Goal: Contribute content: Add original content to the website for others to see

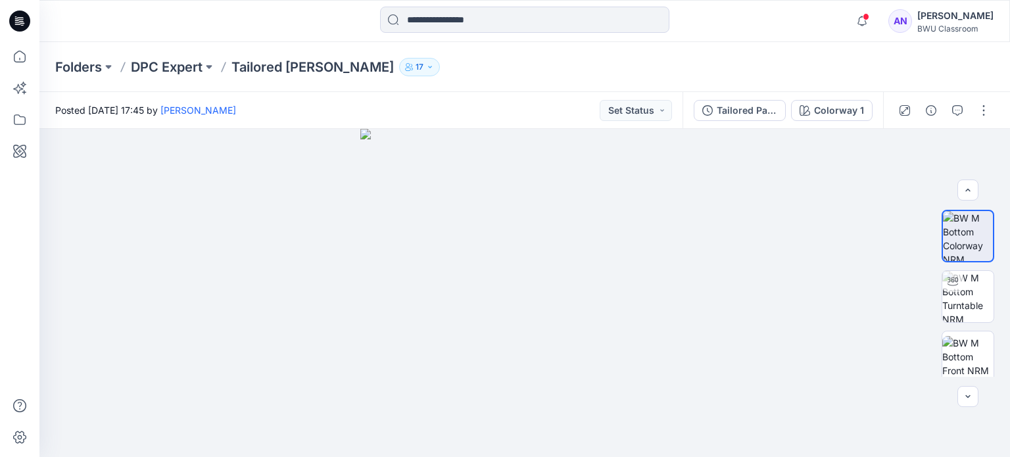
scroll to position [248, 0]
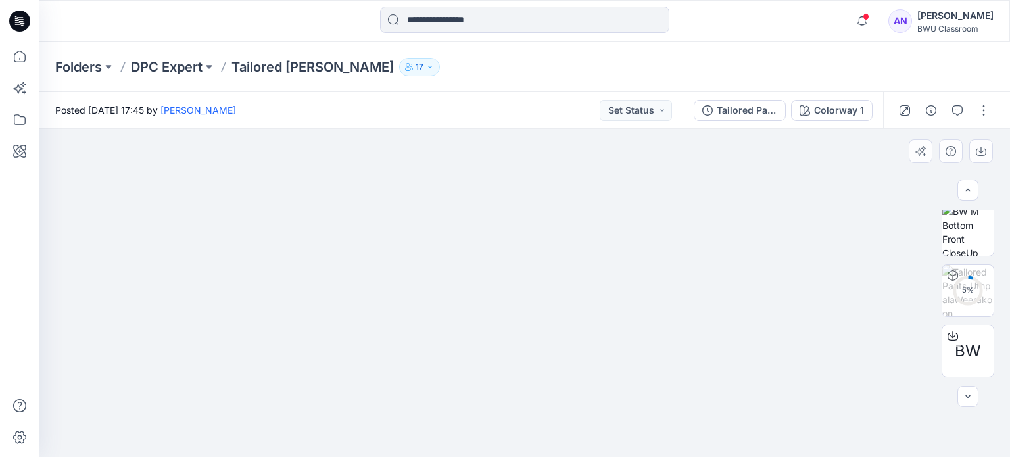
drag, startPoint x: 637, startPoint y: 199, endPoint x: 280, endPoint y: 279, distance: 366.0
click at [280, 279] on img at bounding box center [524, 202] width 855 height 512
click at [191, 71] on p "DPC Expert" at bounding box center [167, 67] width 72 height 18
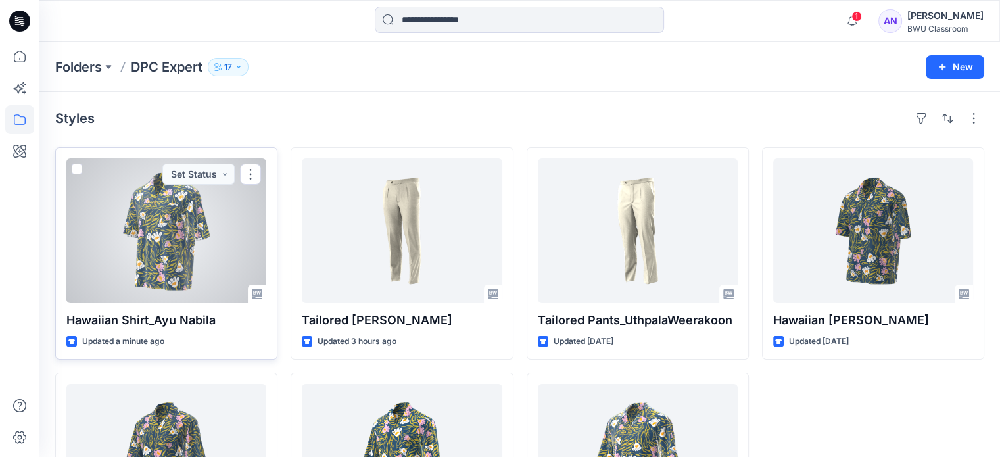
click at [220, 244] on div at bounding box center [166, 230] width 200 height 145
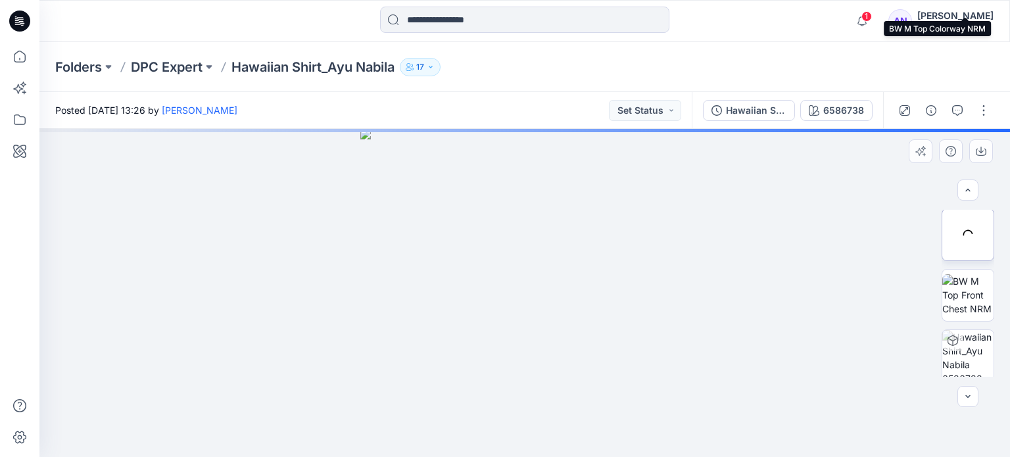
scroll to position [248, 0]
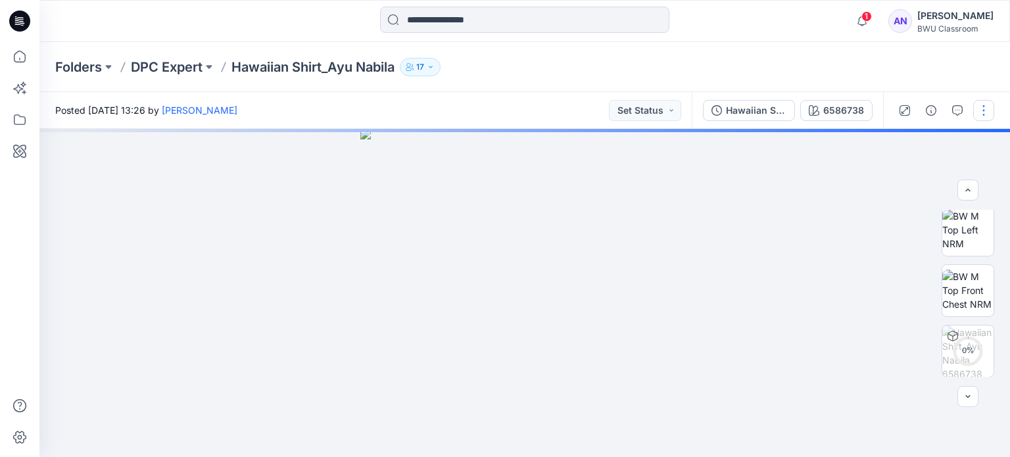
click at [980, 110] on button "button" at bounding box center [983, 110] width 21 height 21
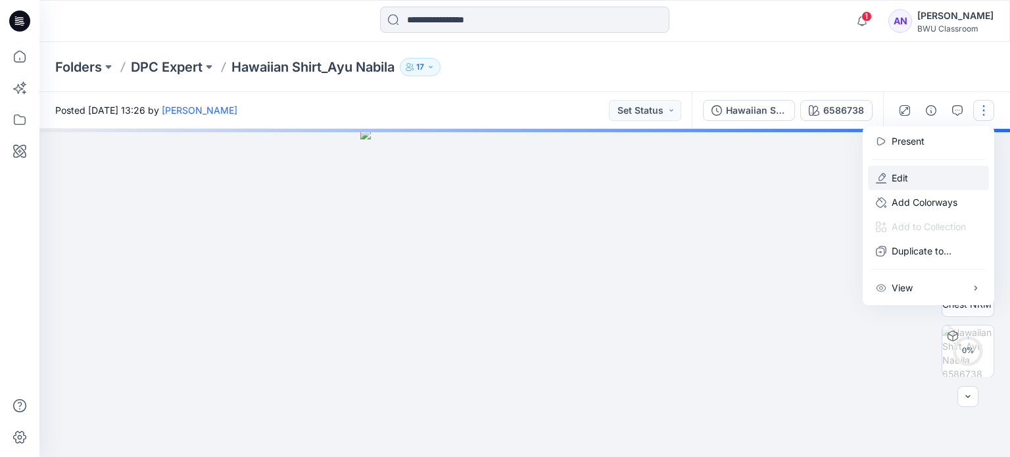
click at [914, 168] on button "Edit" at bounding box center [928, 178] width 121 height 24
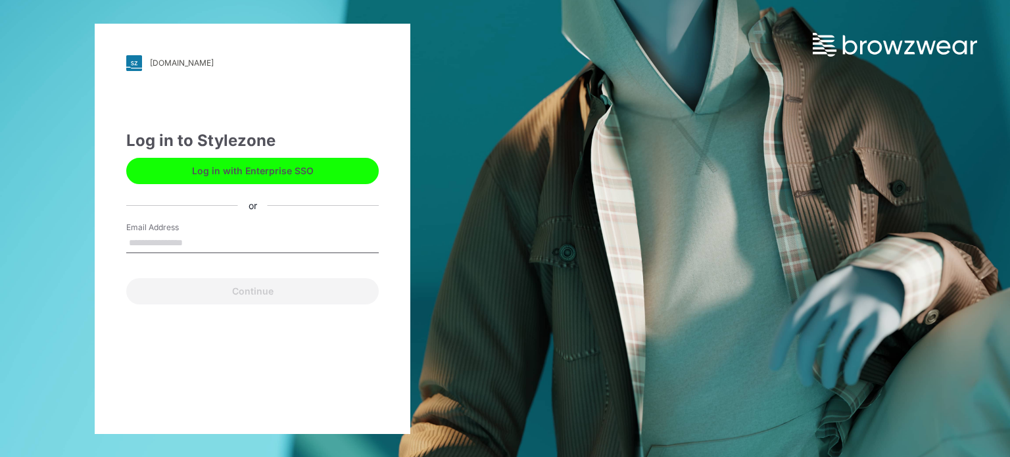
click at [186, 247] on input "Email Address" at bounding box center [252, 243] width 253 height 20
type input "**********"
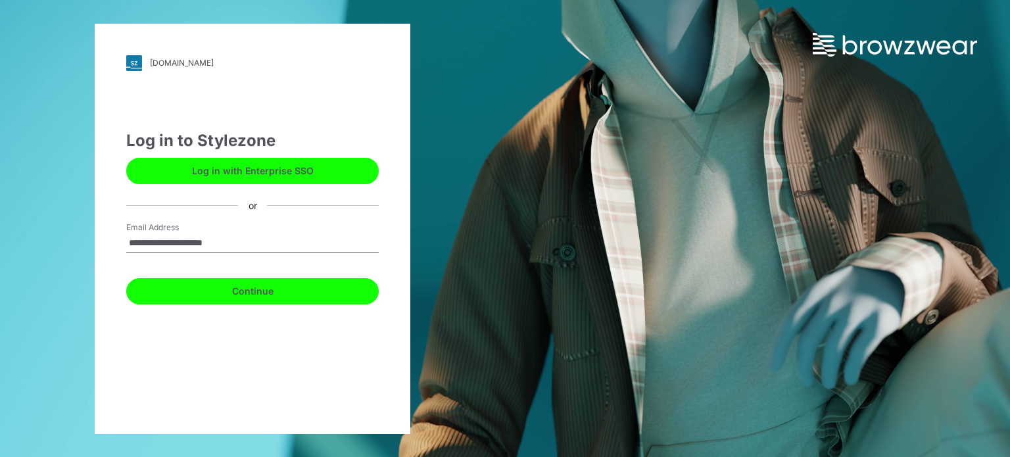
click at [219, 286] on button "Continue" at bounding box center [252, 291] width 253 height 26
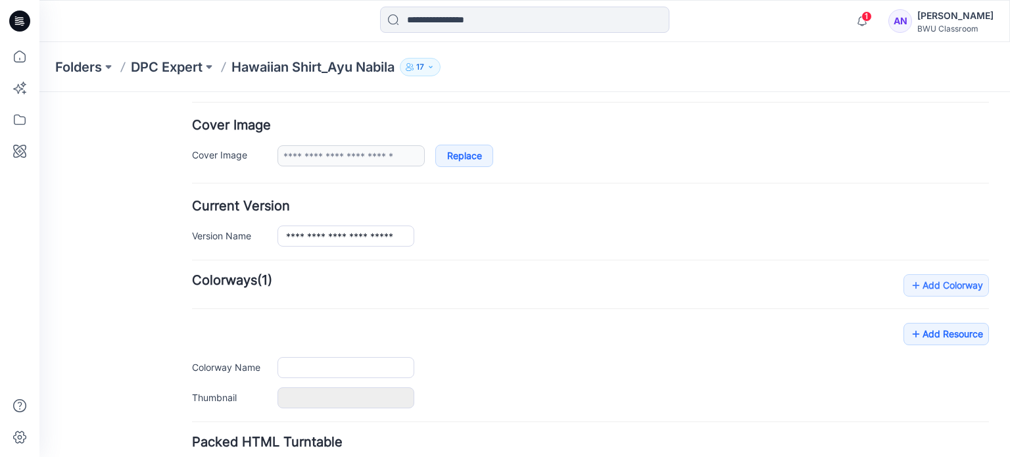
type input "**********"
type input "*******"
type input "**********"
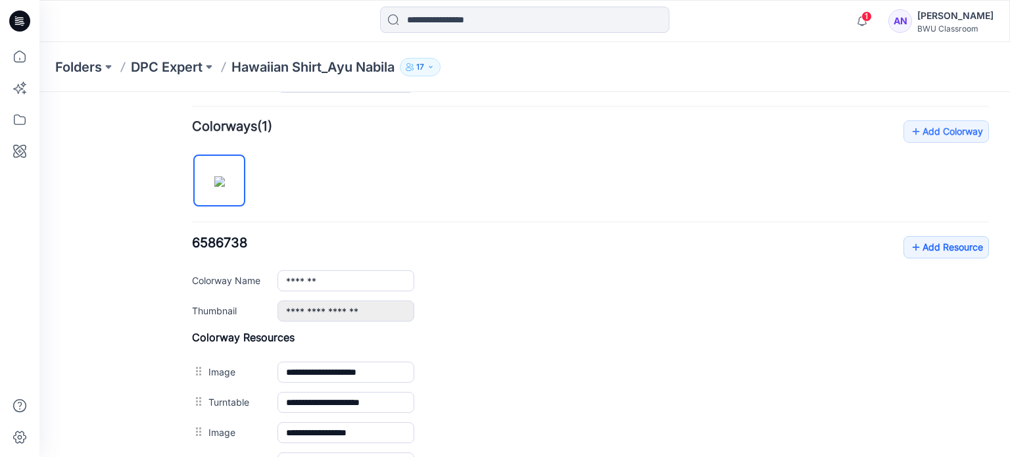
scroll to position [377, 0]
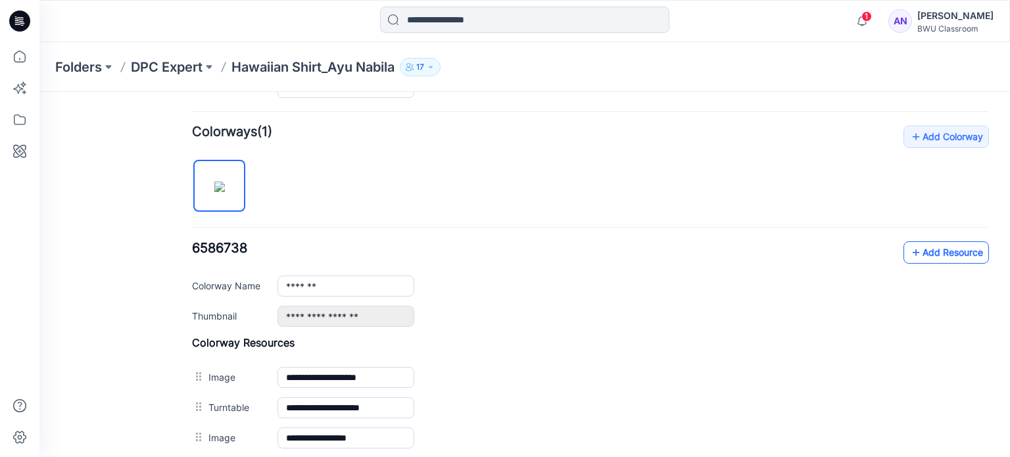
click at [939, 249] on link "Add Resource" at bounding box center [946, 252] width 85 height 22
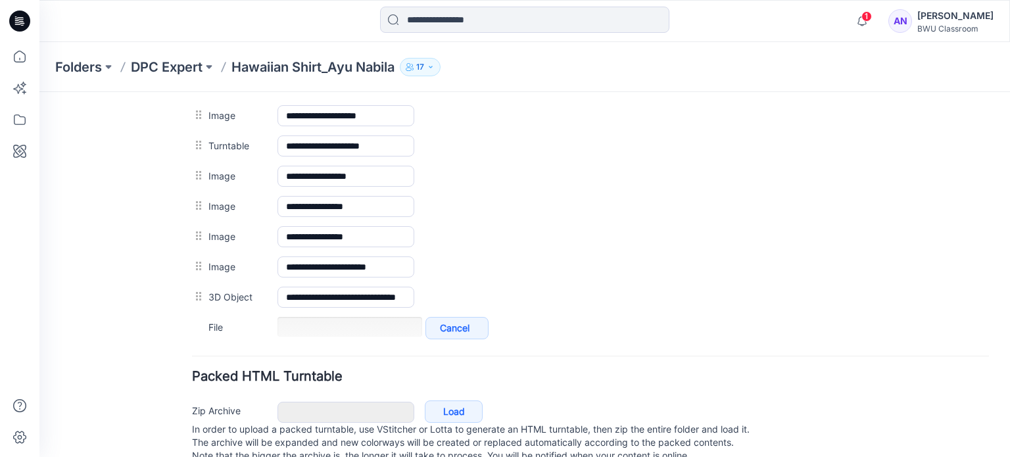
scroll to position [640, 0]
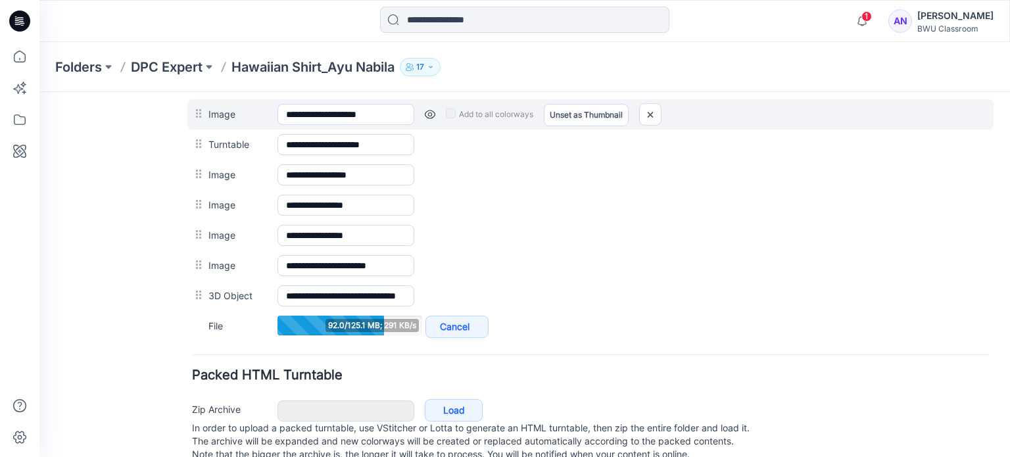
drag, startPoint x: 343, startPoint y: 202, endPoint x: 812, endPoint y: 120, distance: 475.9
click at [812, 120] on div "**********" at bounding box center [590, 114] width 806 height 30
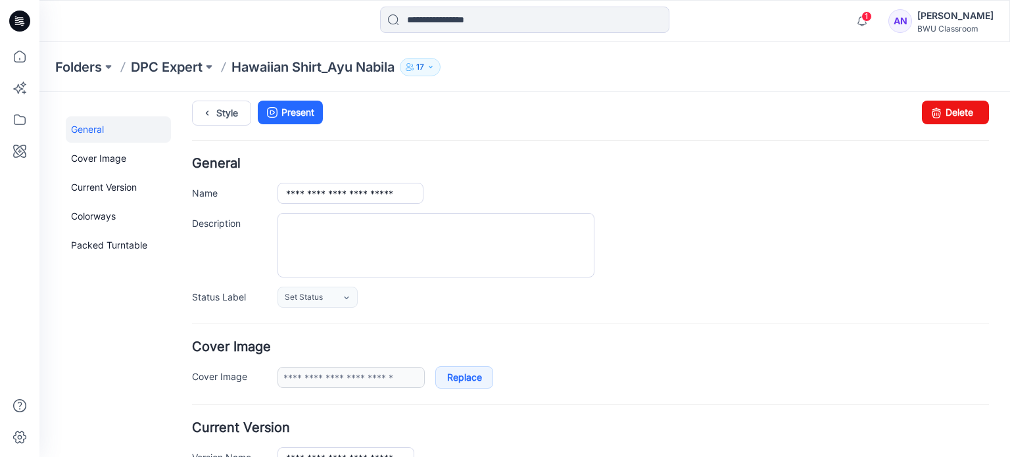
scroll to position [0, 0]
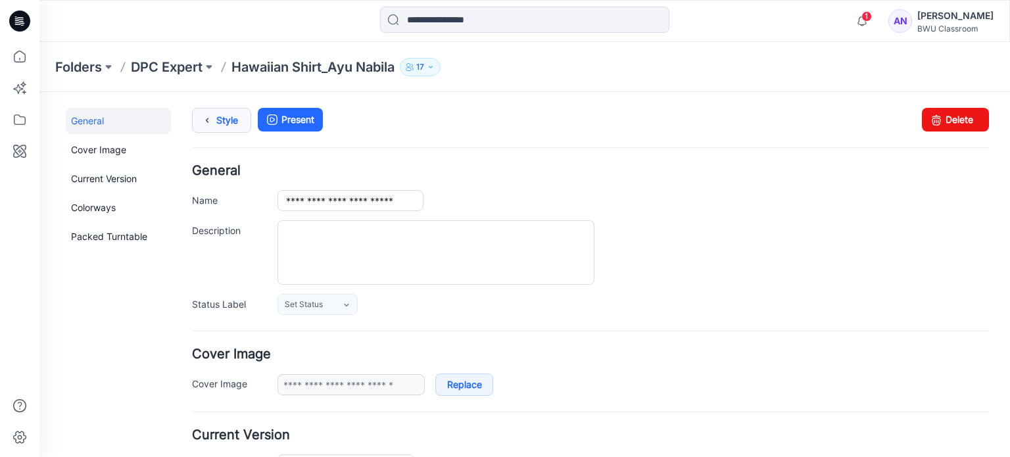
click at [207, 124] on icon at bounding box center [207, 121] width 18 height 24
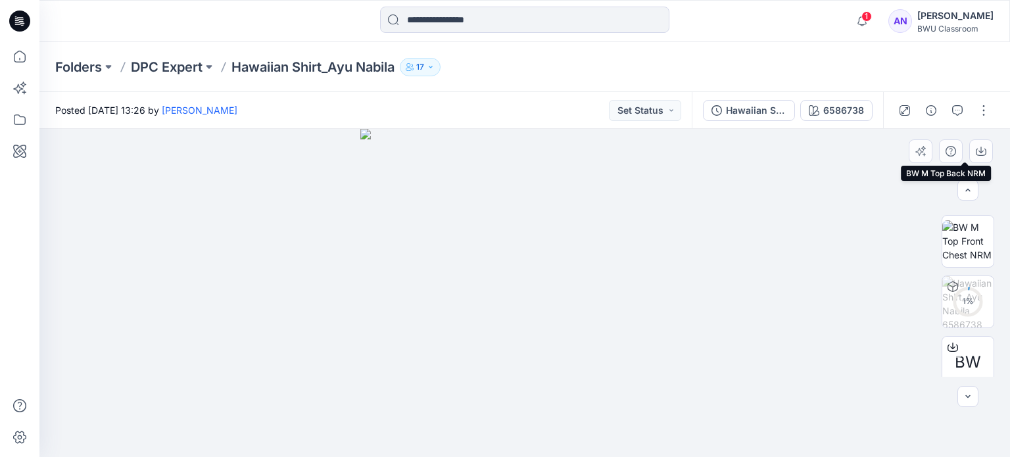
scroll to position [308, 0]
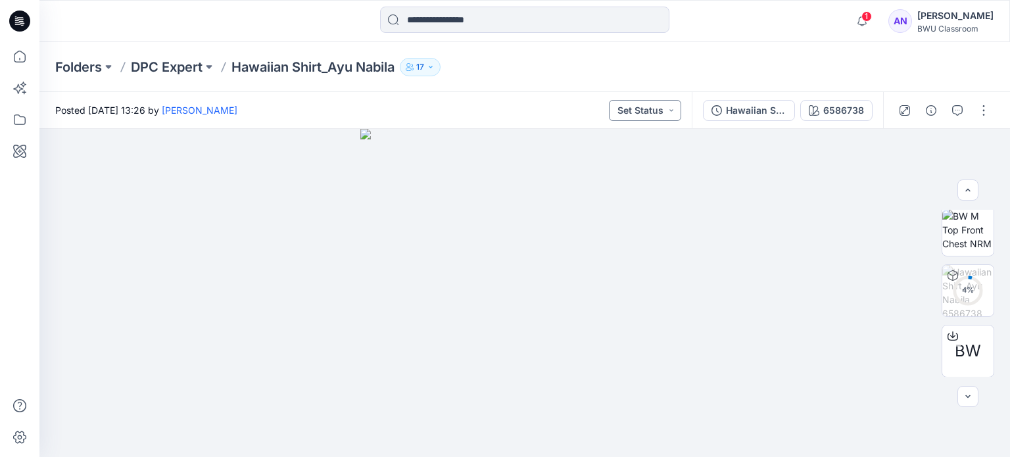
click at [635, 103] on button "Set Status" at bounding box center [645, 110] width 72 height 21
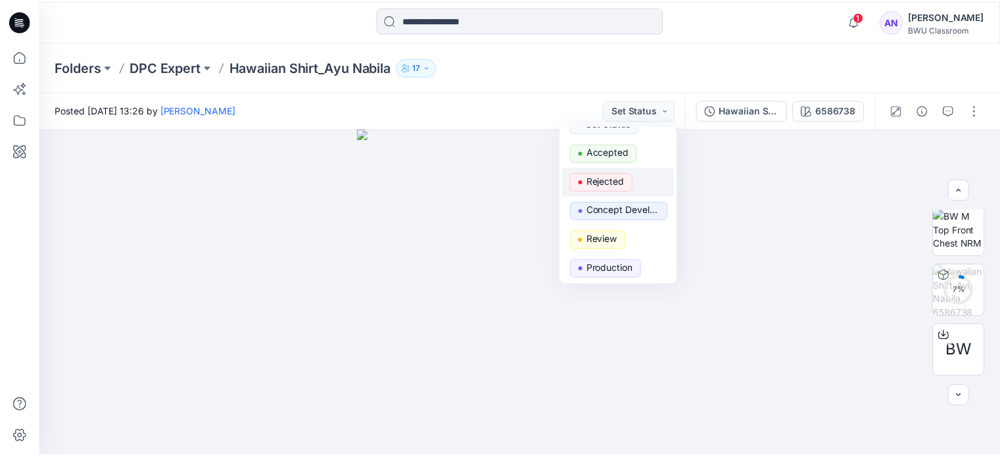
scroll to position [50, 0]
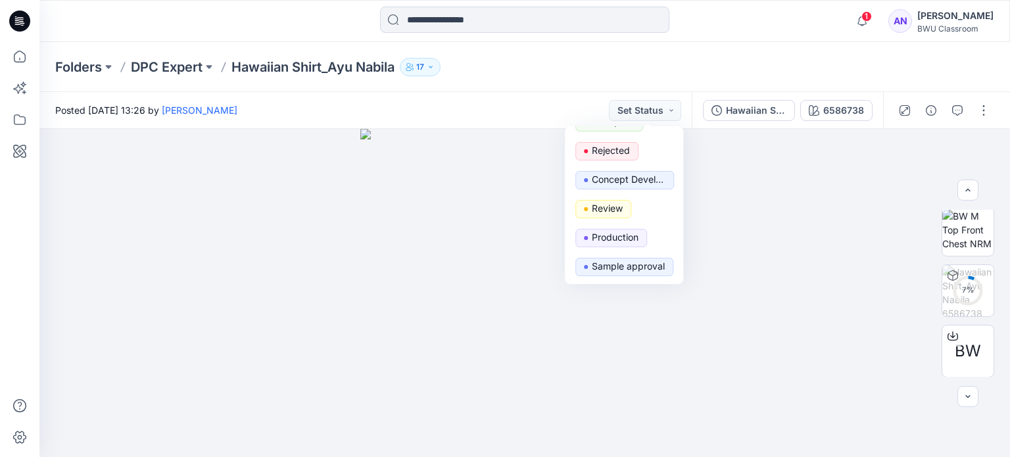
click at [536, 65] on div "Folders DPC Expert Hawaiian Shirt_Ayu Nabila 17" at bounding box center [473, 67] width 836 height 18
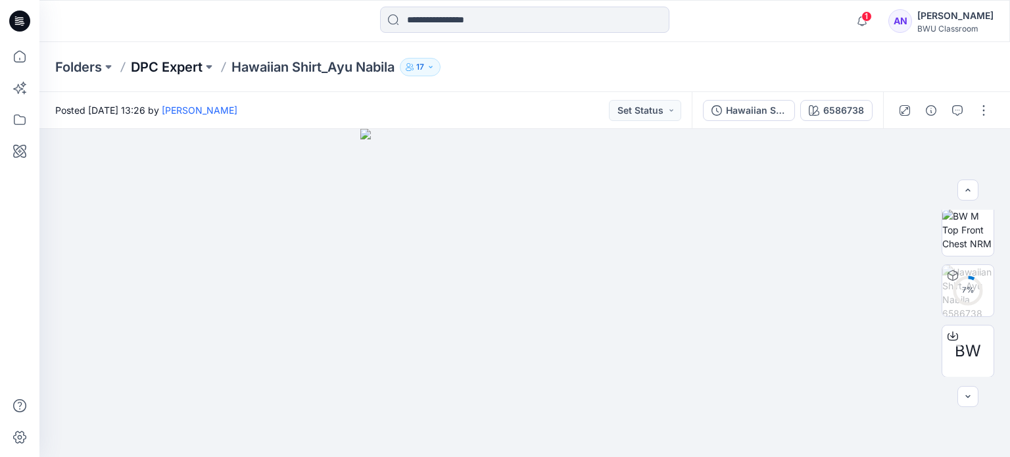
click at [162, 70] on p "DPC Expert" at bounding box center [167, 67] width 72 height 18
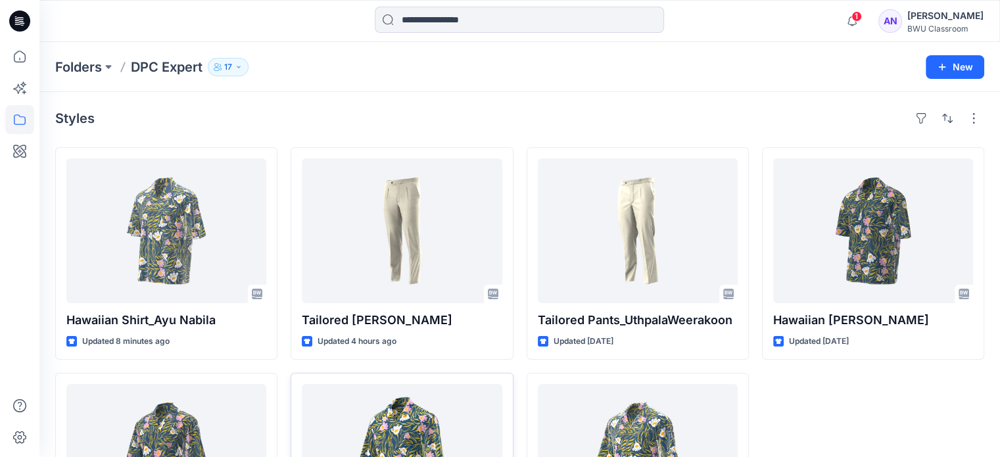
click at [819, 39] on div "1 Notifications Your style Hawaiian Shirt_Ayu Nabila is ready 17 minutes ago Da…" at bounding box center [519, 21] width 961 height 42
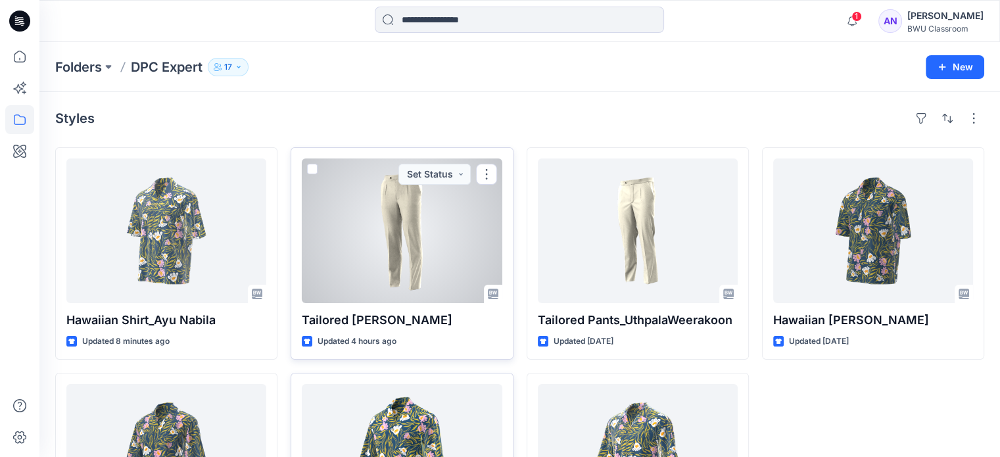
click at [437, 276] on div at bounding box center [402, 230] width 200 height 145
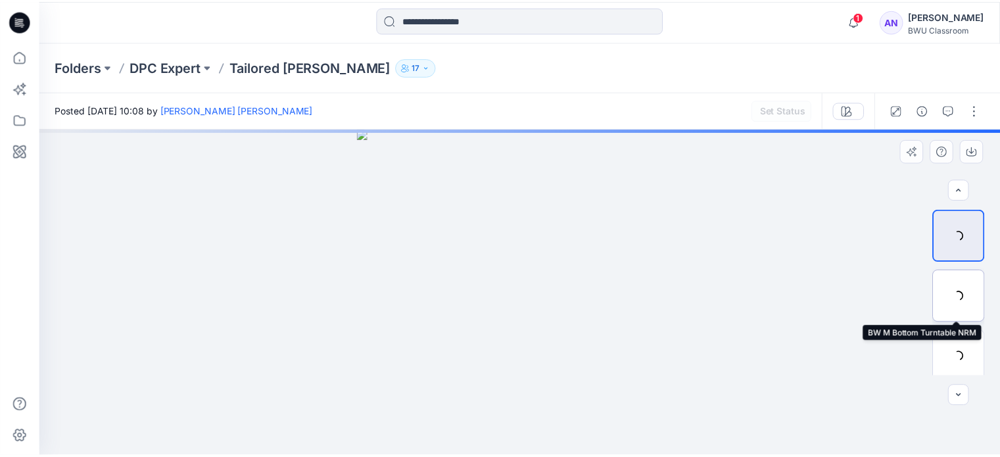
scroll to position [187, 0]
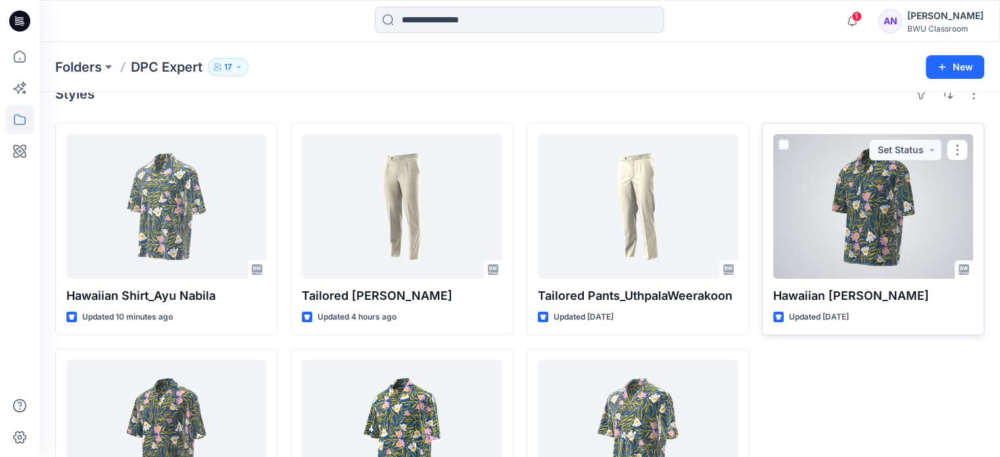
scroll to position [11, 0]
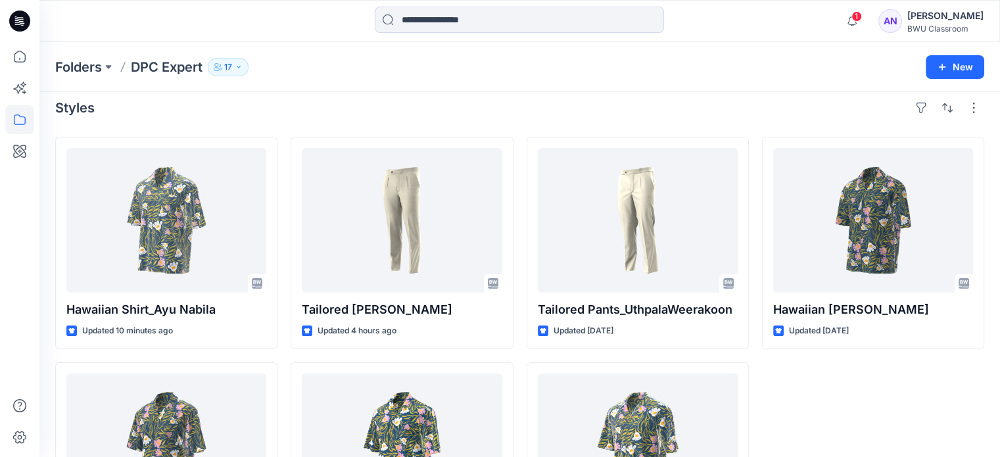
click at [225, 65] on p "17" at bounding box center [228, 67] width 8 height 14
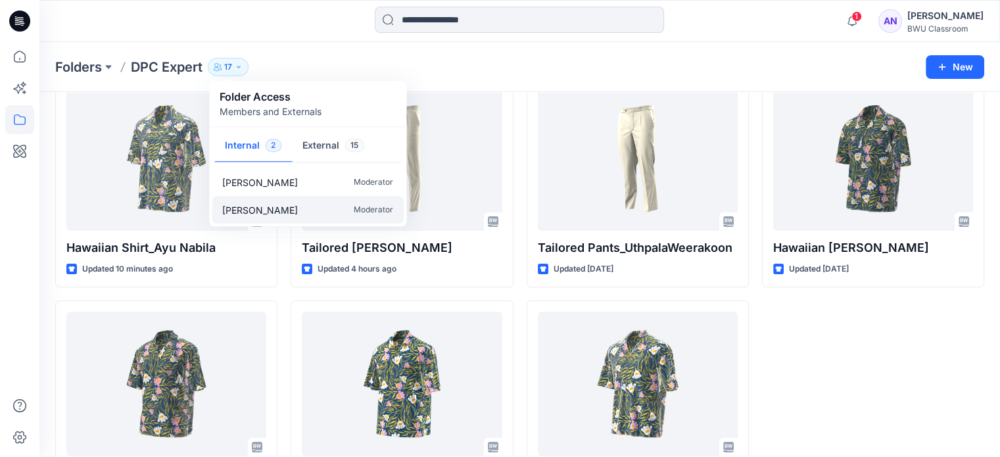
scroll to position [76, 0]
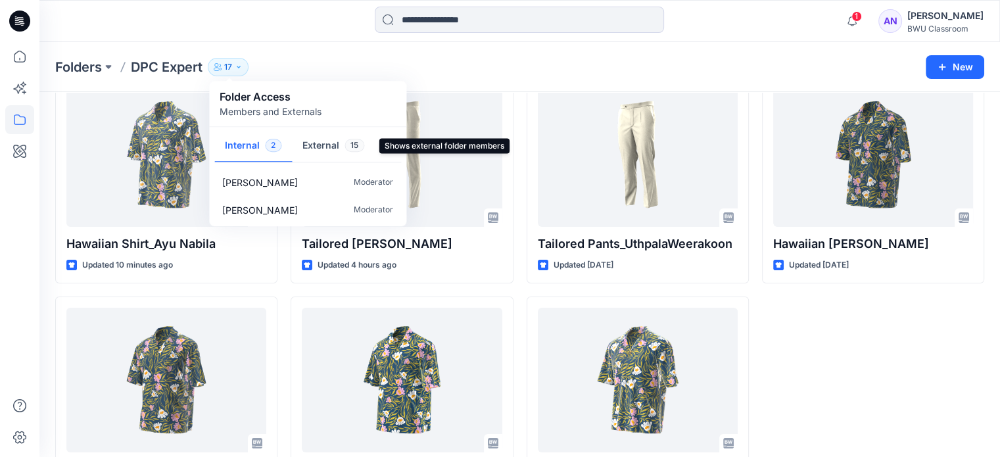
click at [332, 142] on button "External 15" at bounding box center [333, 147] width 83 height 34
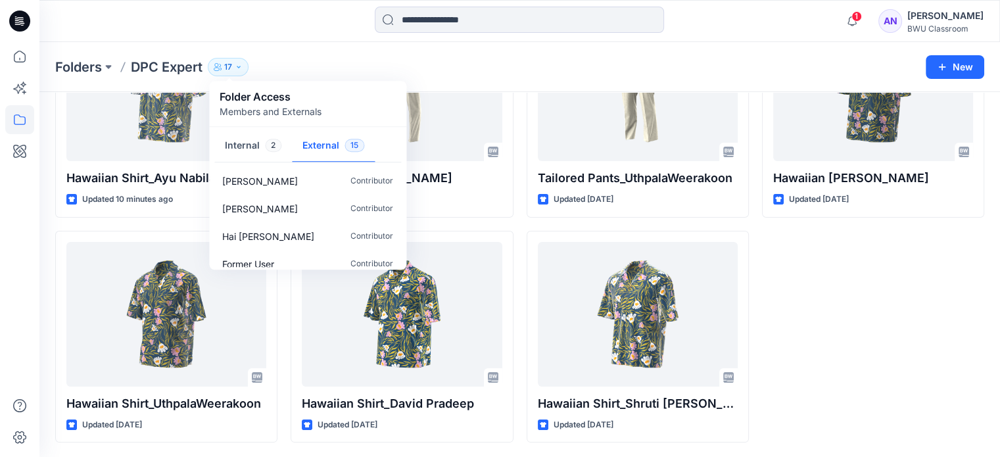
scroll to position [0, 0]
click at [937, 380] on div "Hawaiian Shirt_Lisha Sanders Updated 4 days ago" at bounding box center [873, 223] width 222 height 437
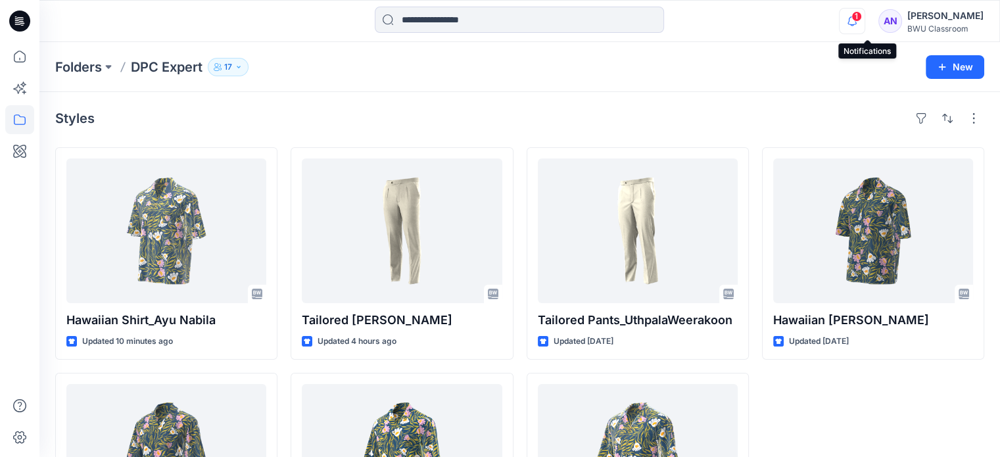
click at [865, 9] on icon "button" at bounding box center [852, 21] width 25 height 26
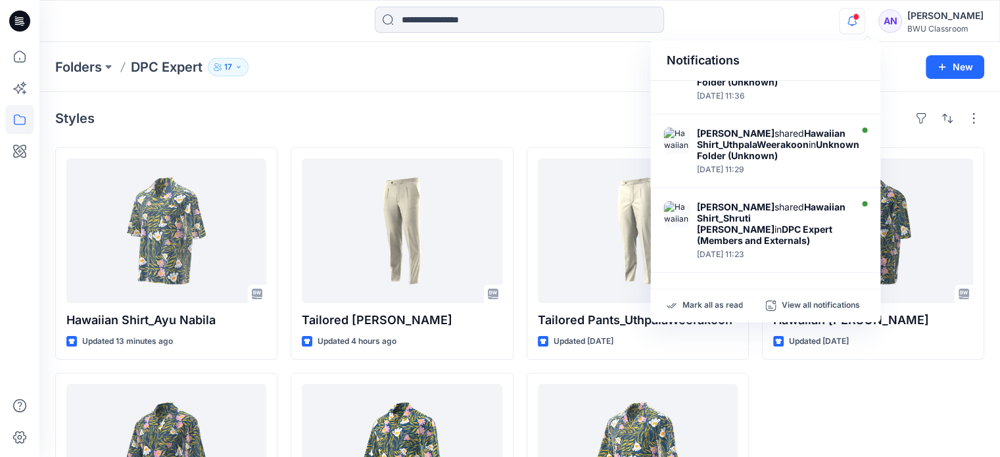
scroll to position [584, 0]
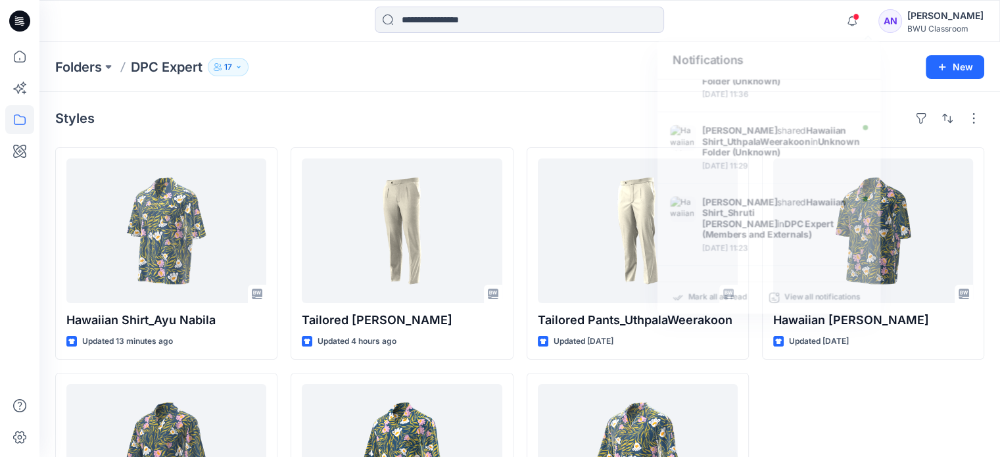
click at [529, 139] on div "Styles Hawaiian Shirt_Ayu Nabila Updated 13 minutes ago Hawaiian Shirt_UthpalaW…" at bounding box center [519, 346] width 961 height 508
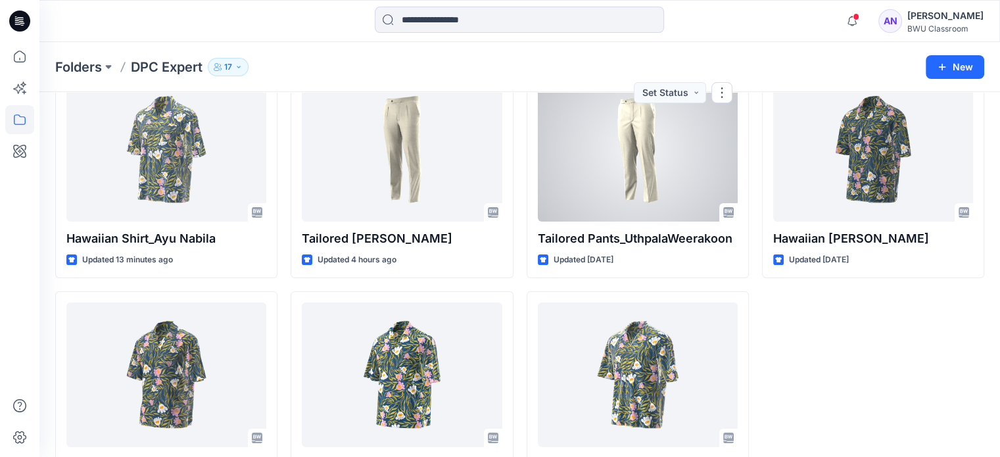
scroll to position [76, 0]
